Goal: Check status: Check status

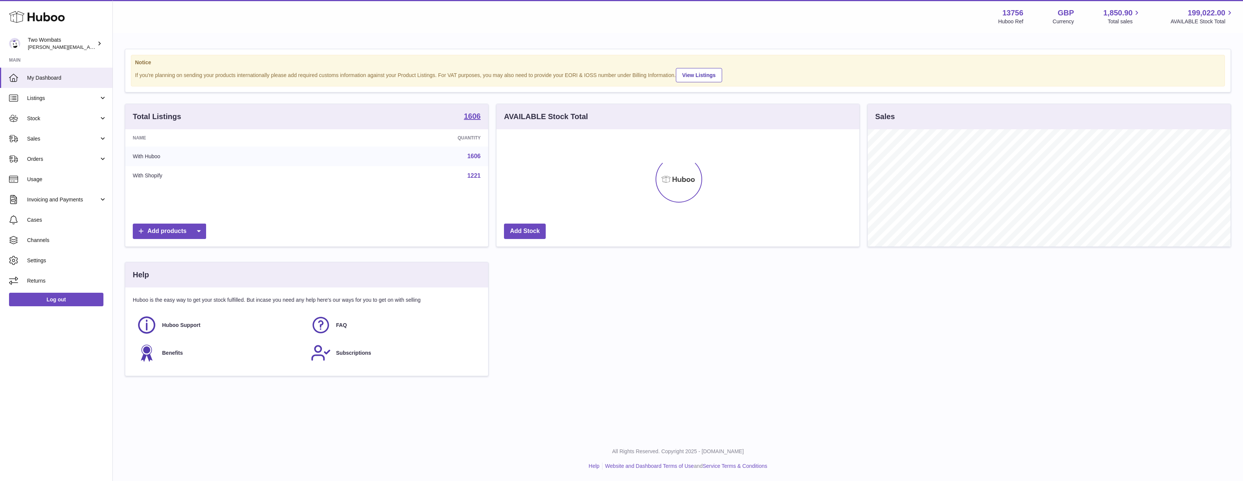
scroll to position [117, 363]
click at [69, 121] on span "Stock" at bounding box center [63, 118] width 72 height 7
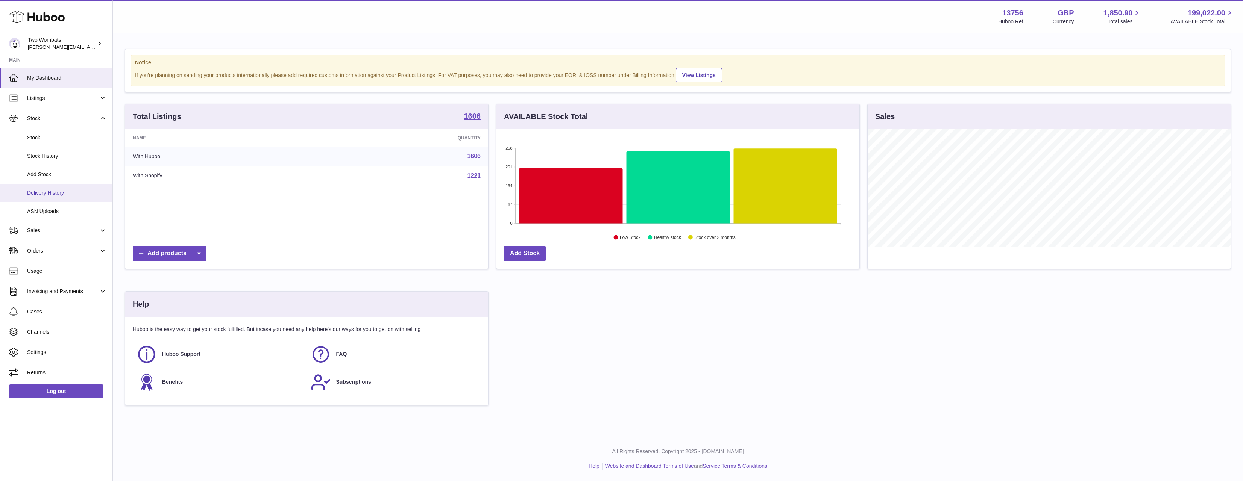
click at [62, 194] on span "Delivery History" at bounding box center [67, 193] width 80 height 7
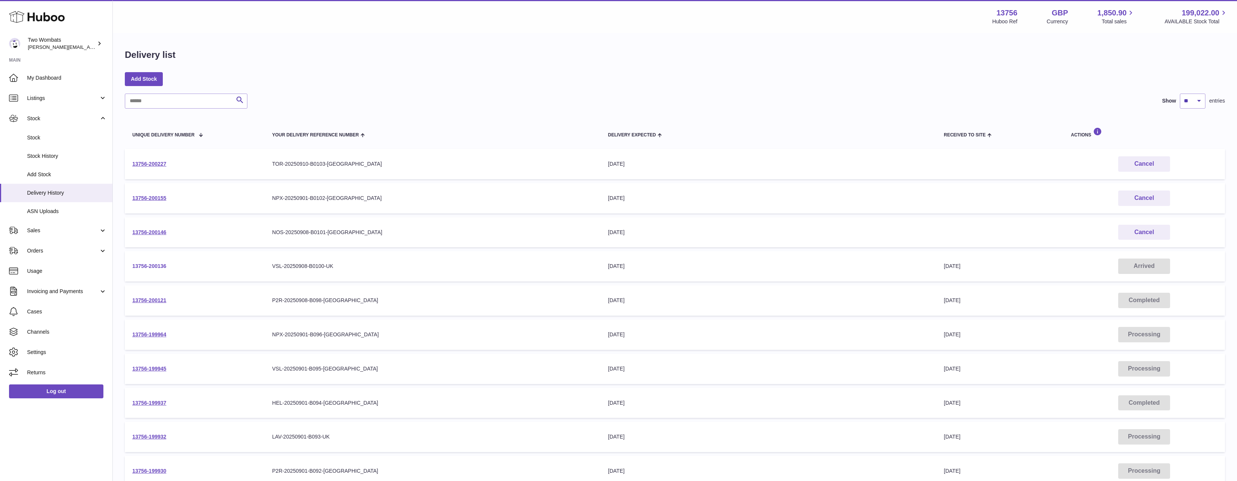
click at [154, 265] on link "13756-200136" at bounding box center [149, 266] width 34 height 6
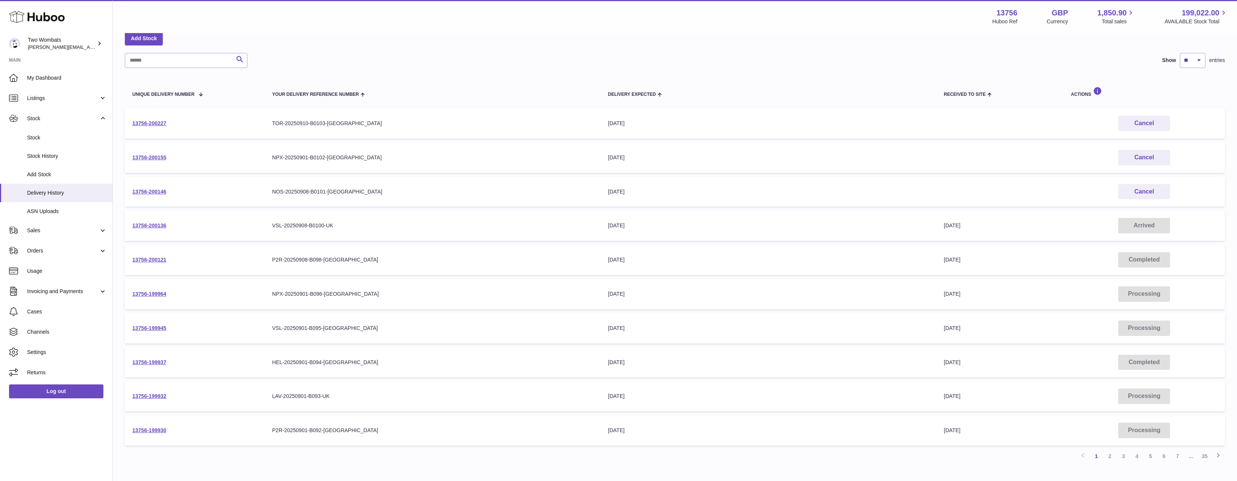
scroll to position [88, 0]
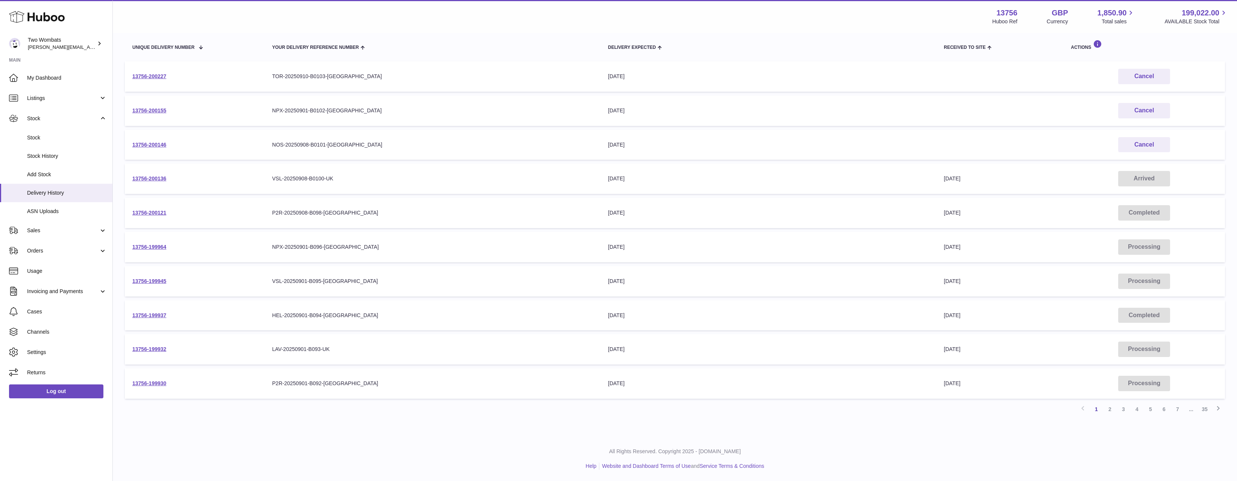
click at [149, 320] on td "13756-199937" at bounding box center [195, 315] width 140 height 30
click at [150, 317] on link "13756-199937" at bounding box center [149, 315] width 34 height 6
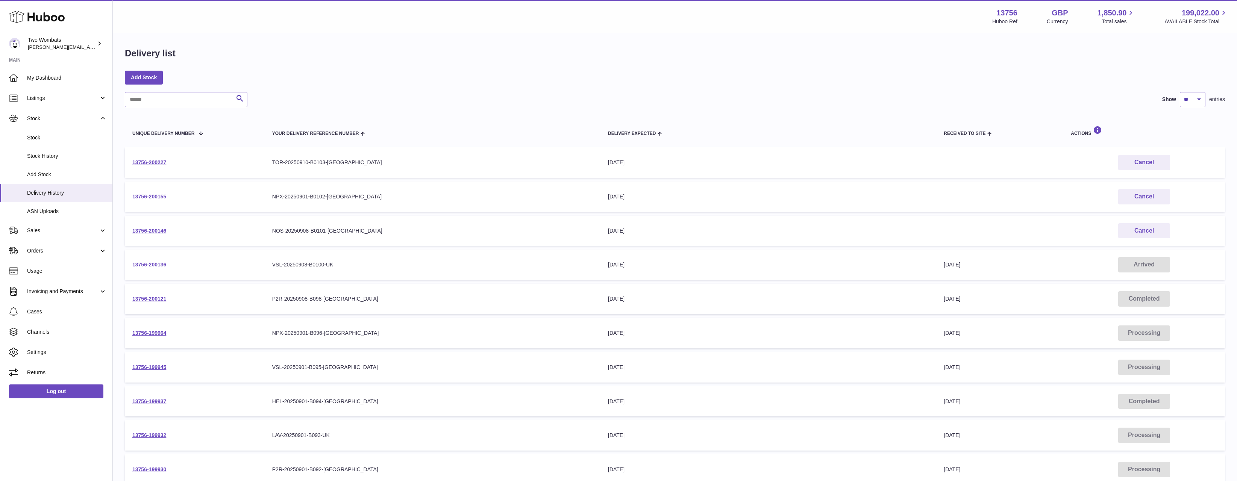
scroll to position [0, 0]
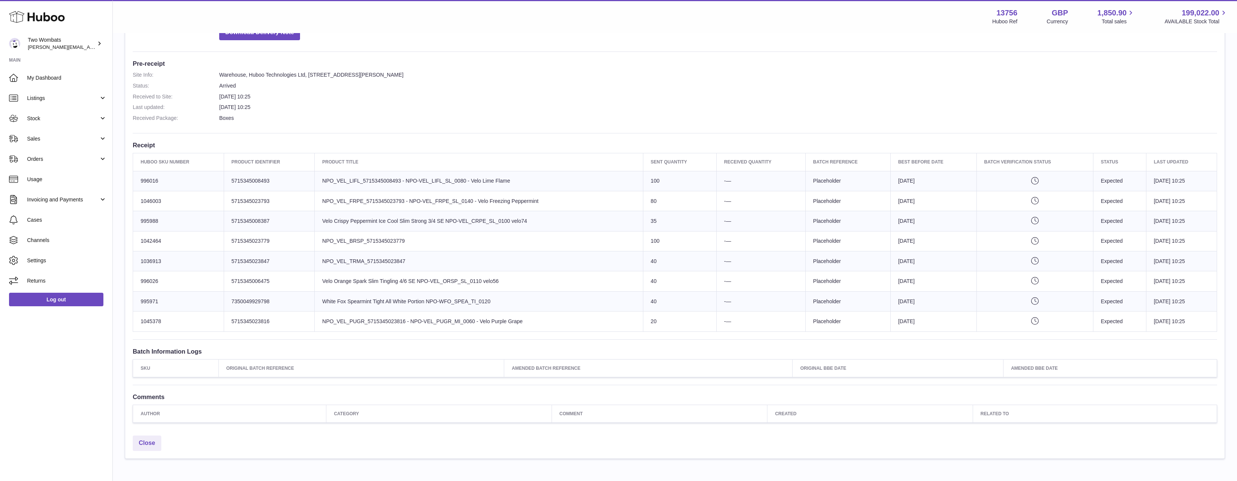
scroll to position [176, 0]
drag, startPoint x: 1195, startPoint y: 329, endPoint x: 302, endPoint y: 181, distance: 905.6
click at [302, 181] on tbody "Huboo SKU Number 996016 Client Identifier 5715345008493 Product title NPO_VEL_L…" at bounding box center [675, 252] width 1084 height 161
click at [302, 181] on td "Client Identifier 5715345008493" at bounding box center [269, 182] width 91 height 20
drag, startPoint x: 302, startPoint y: 181, endPoint x: 1011, endPoint y: 308, distance: 720.4
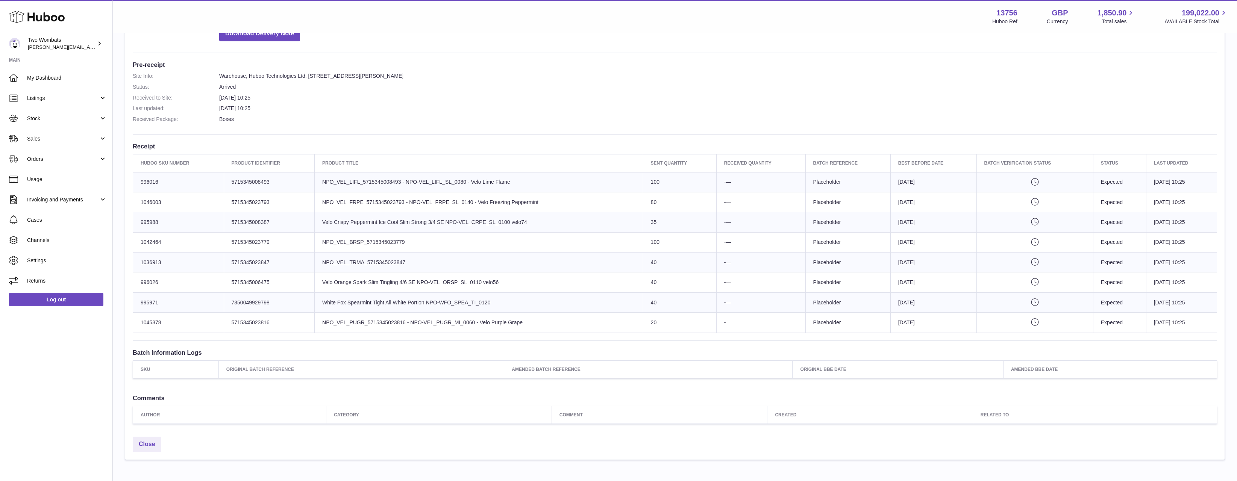
click at [1011, 308] on tbody "Huboo SKU Number 996016 Client Identifier 5715345008493 Product title NPO_VEL_L…" at bounding box center [675, 252] width 1084 height 161
click at [1011, 308] on td "Pending verification" at bounding box center [1034, 303] width 117 height 20
drag, startPoint x: 1093, startPoint y: 318, endPoint x: 648, endPoint y: 190, distance: 462.8
click at [648, 190] on tbody "Huboo SKU Number 996016 Client Identifier 5715345008493 Product title NPO_VEL_L…" at bounding box center [675, 252] width 1084 height 161
click at [648, 190] on td "Sent Quantity 100" at bounding box center [679, 182] width 73 height 20
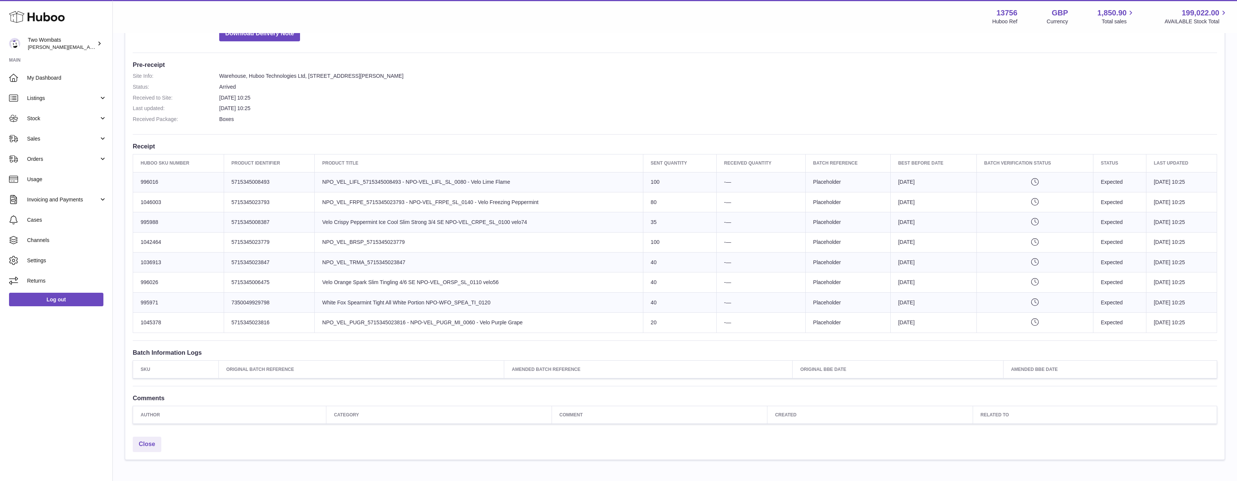
drag, startPoint x: 648, startPoint y: 190, endPoint x: 1134, endPoint y: 362, distance: 516.2
click at [1134, 362] on div "Site Info: 13756-200136 Unit 2 More Plus Central Park Hudson Ave Severn Beach B…" at bounding box center [674, 166] width 1099 height 534
click at [724, 294] on td "-—" at bounding box center [760, 303] width 89 height 20
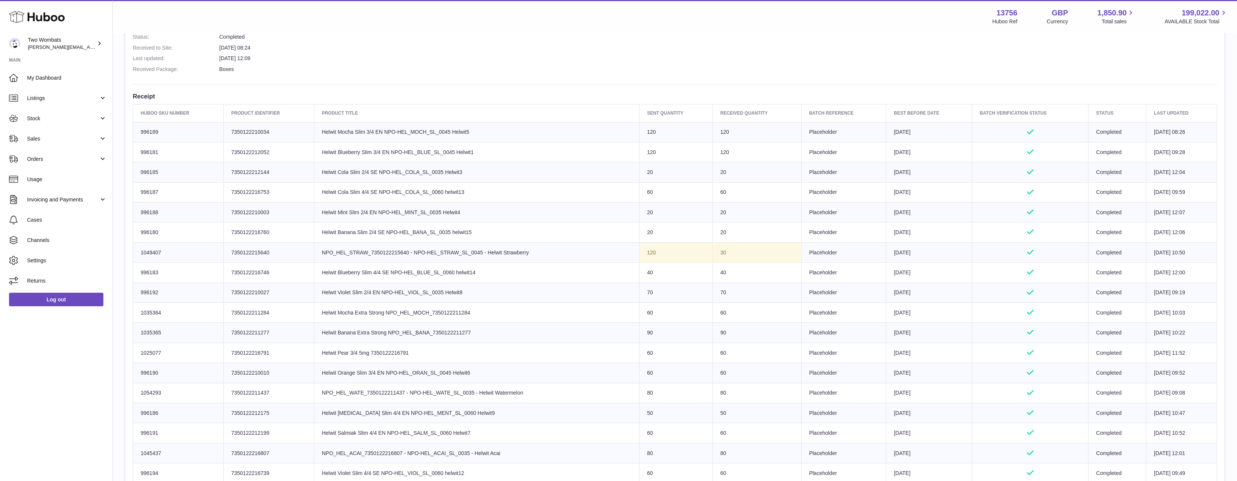
scroll to position [263, 0]
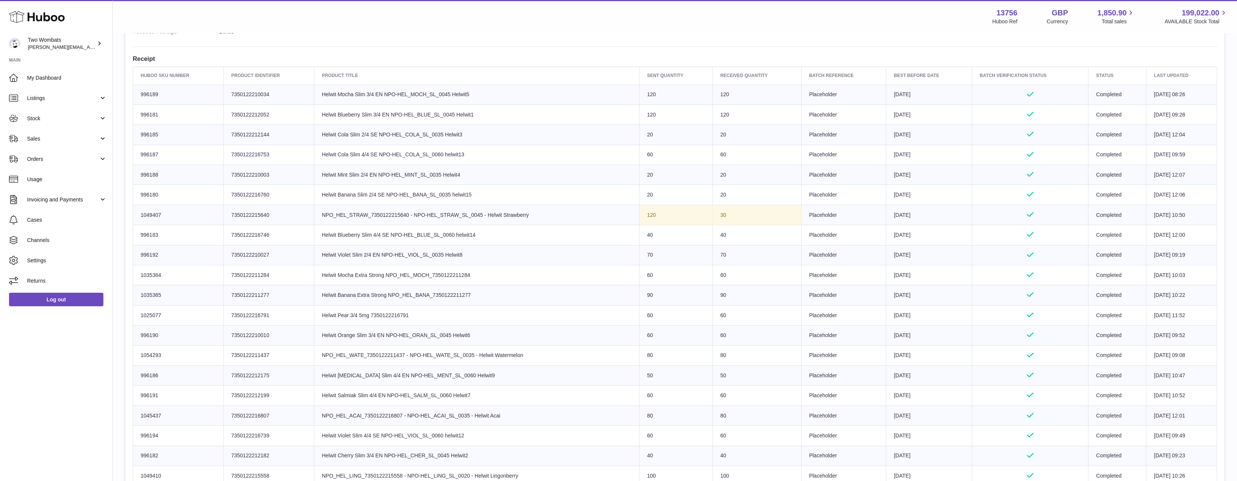
drag, startPoint x: 884, startPoint y: 108, endPoint x: 900, endPoint y: 176, distance: 70.2
click at [900, 175] on tbody "Huboo SKU Number 996189 Client Identifier 7350122210034 Product title Helwit Mo…" at bounding box center [675, 326] width 1084 height 482
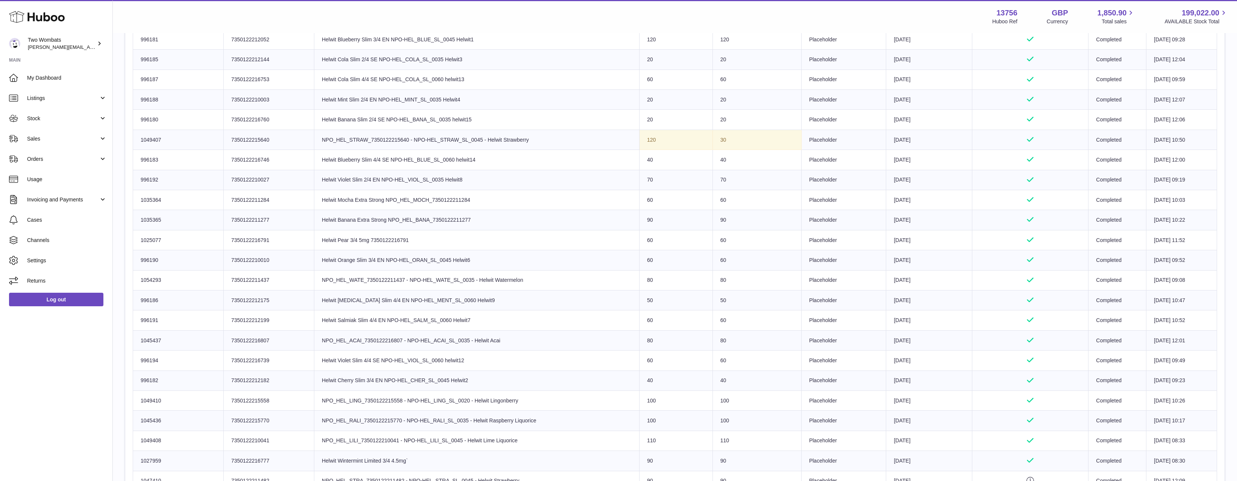
drag, startPoint x: 846, startPoint y: 267, endPoint x: 833, endPoint y: 304, distance: 38.9
click at [833, 303] on tbody "Huboo SKU Number 996189 Client Identifier 7350122210034 Product title Helwit Mo…" at bounding box center [675, 250] width 1084 height 482
click at [833, 304] on td "Batch Reference Placeholder" at bounding box center [843, 301] width 85 height 20
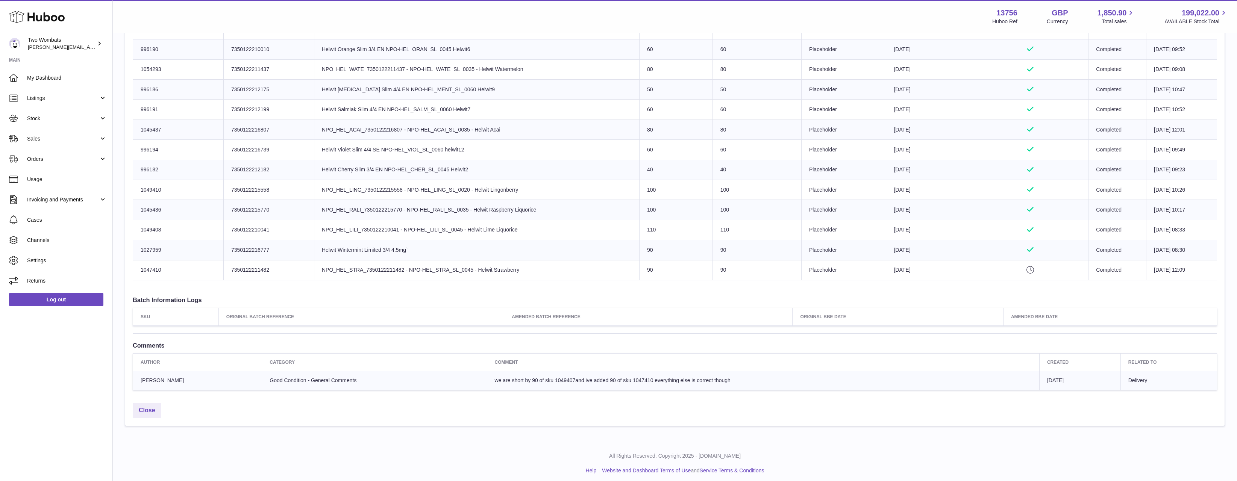
scroll to position [553, 0]
drag, startPoint x: 933, startPoint y: 270, endPoint x: 891, endPoint y: 172, distance: 106.2
click at [890, 170] on tbody "Huboo SKU Number 996189 Client Identifier 7350122210034 Product title Helwit Mo…" at bounding box center [675, 36] width 1084 height 482
click at [891, 174] on td "Best Before Date 2026-09-01" at bounding box center [929, 166] width 86 height 20
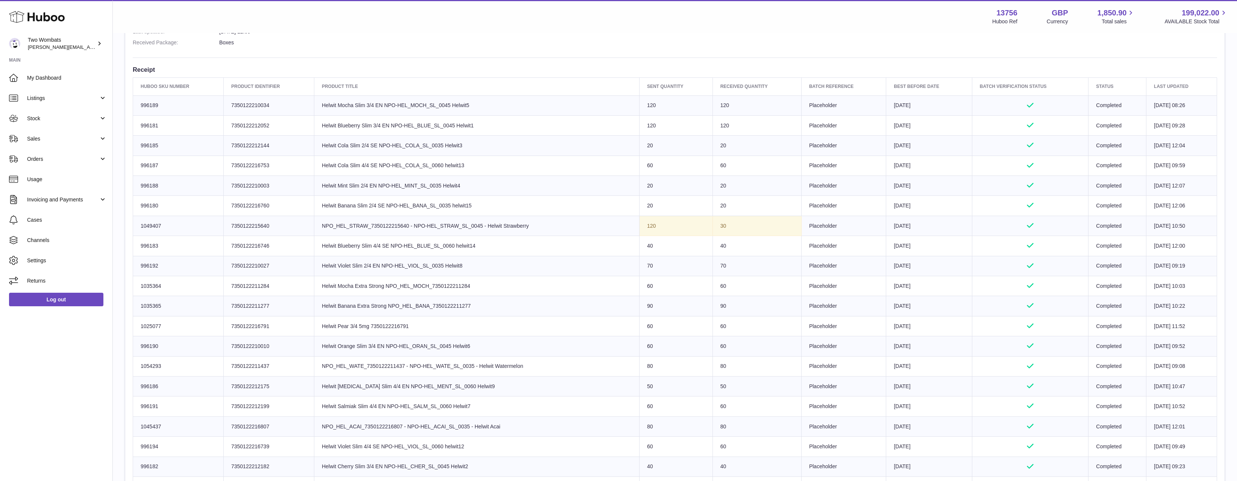
drag, startPoint x: 917, startPoint y: 277, endPoint x: 898, endPoint y: 111, distance: 168.1
click at [898, 111] on tbody "Huboo SKU Number 996189 Client Identifier 7350122210034 Product title Helwit Mo…" at bounding box center [675, 337] width 1084 height 482
click at [898, 111] on td "Best Before Date 2026-09-01" at bounding box center [929, 106] width 86 height 20
drag, startPoint x: 896, startPoint y: 104, endPoint x: 934, endPoint y: 306, distance: 205.8
click at [934, 306] on tbody "Huboo SKU Number 996189 Client Identifier 7350122210034 Product title Helwit Mo…" at bounding box center [675, 337] width 1084 height 482
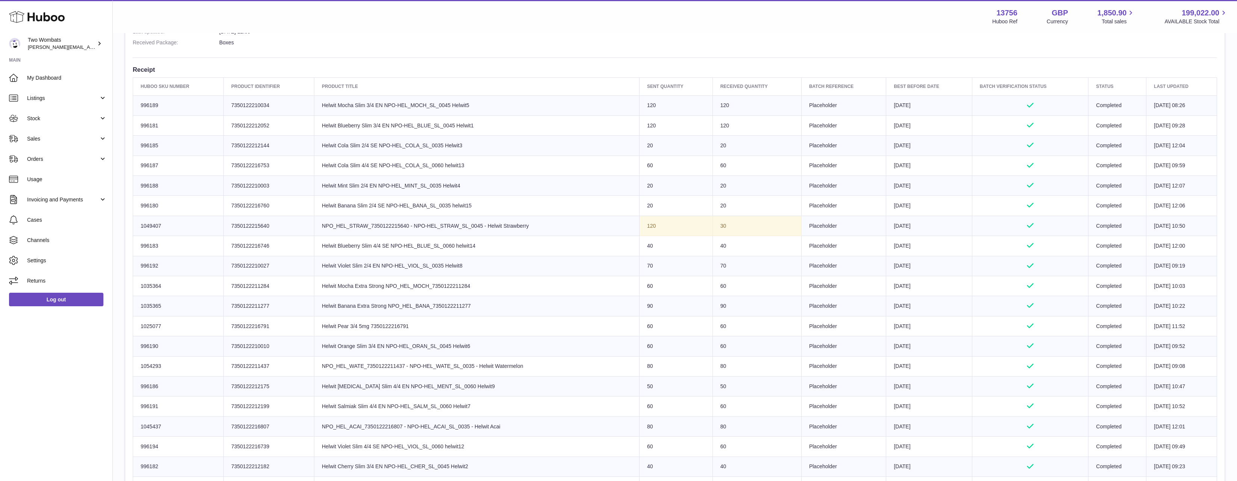
click at [934, 307] on td "Best Before Date 2026-09-01" at bounding box center [929, 306] width 86 height 20
drag, startPoint x: 746, startPoint y: 335, endPoint x: 739, endPoint y: 105, distance: 229.8
click at [739, 105] on tbody "Huboo SKU Number 996189 Client Identifier 7350122210034 Product title Helwit Mo…" at bounding box center [675, 337] width 1084 height 482
click at [738, 109] on td "120" at bounding box center [757, 106] width 89 height 20
click at [830, 88] on th "Batch Reference" at bounding box center [843, 87] width 85 height 18
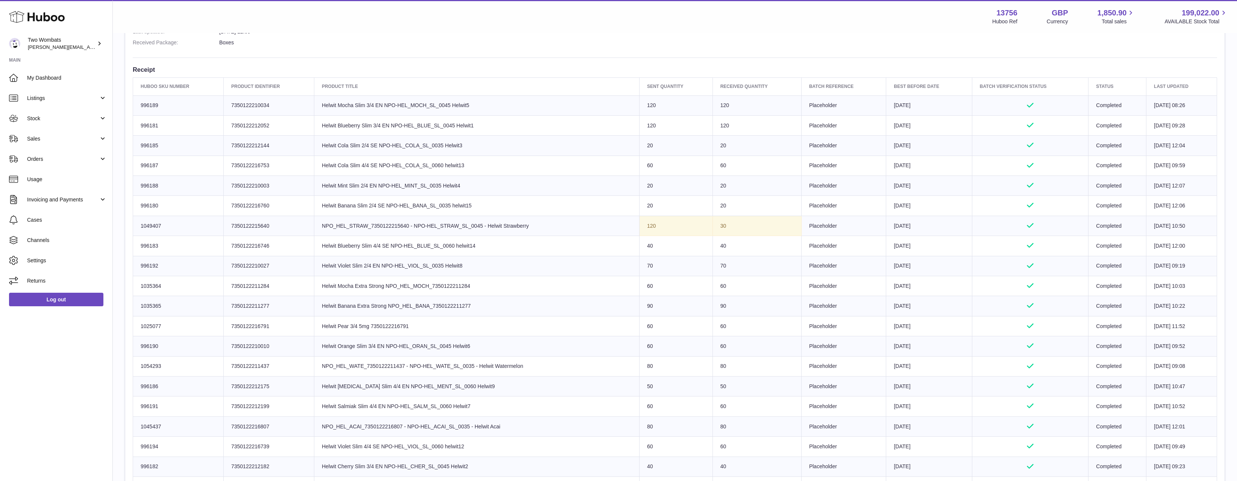
drag, startPoint x: 318, startPoint y: 97, endPoint x: 508, endPoint y: 323, distance: 294.6
click at [507, 322] on table "Huboo SKU Number Product Identifier Product title Sent Quantity Received Quanti…" at bounding box center [675, 327] width 1084 height 500
click at [508, 323] on td "Product title Helwit Pear 3/4 5mg 7350122216791" at bounding box center [476, 326] width 325 height 20
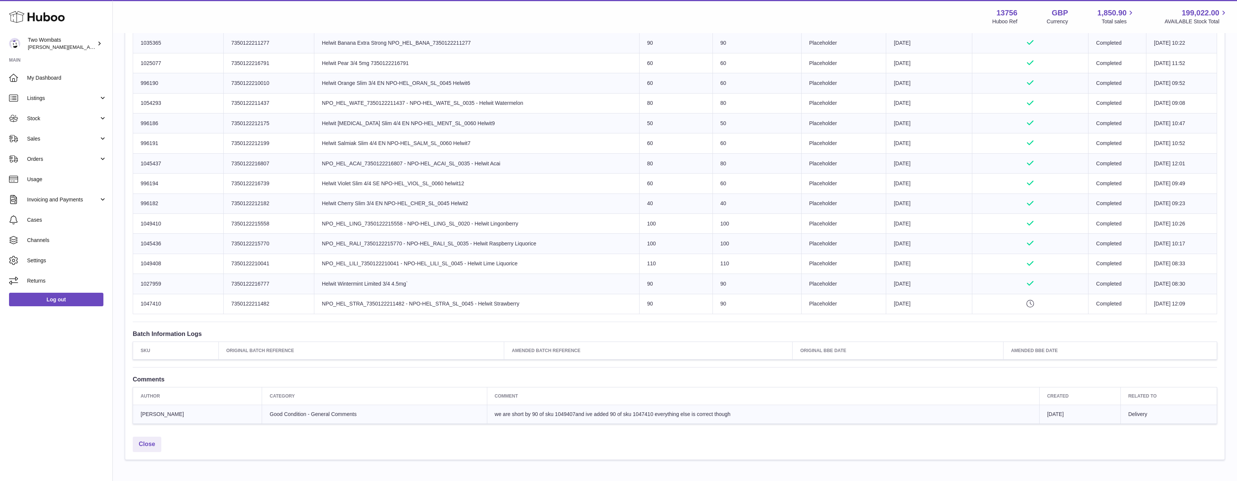
scroll to position [553, 0]
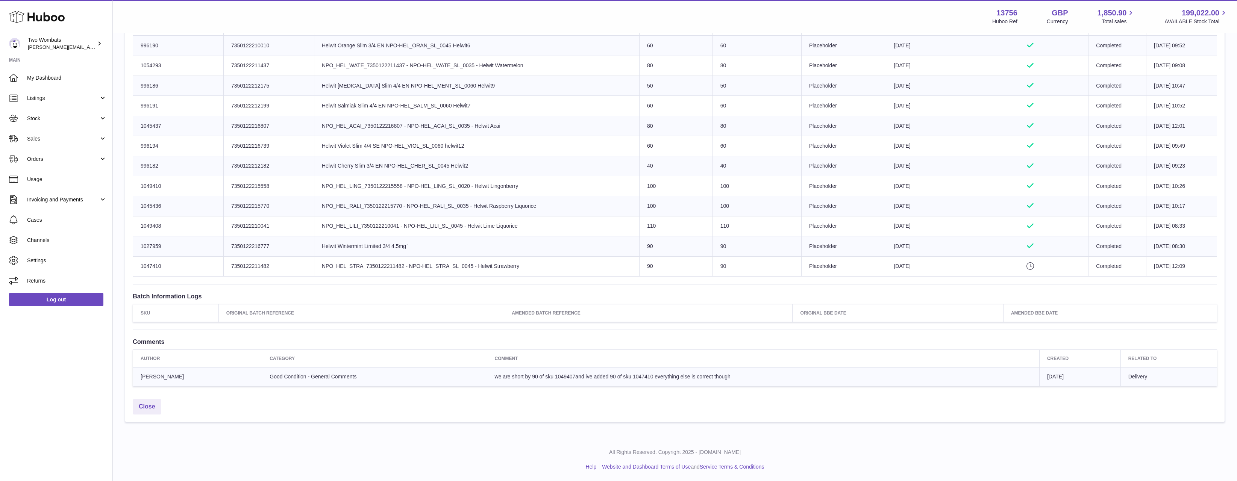
drag, startPoint x: 526, startPoint y: 273, endPoint x: 365, endPoint y: 265, distance: 161.2
click at [365, 265] on td "Product title NPO_HEL_STRA_7350122211482 - NPO-HEL_STRA_SL_0045 - Helwit Strawb…" at bounding box center [476, 266] width 325 height 20
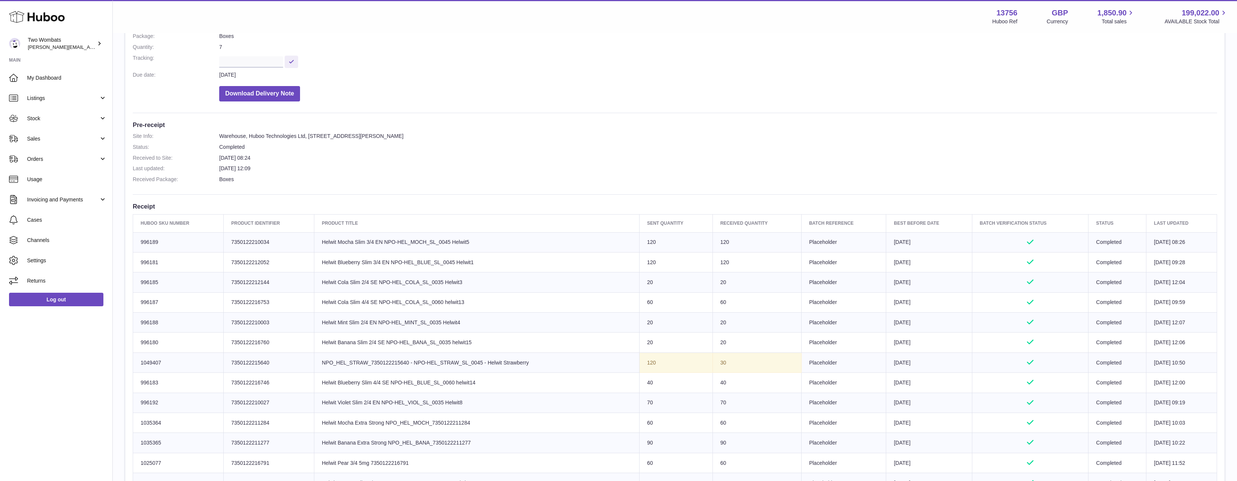
scroll to position [102, 0]
